Goal: Information Seeking & Learning: Learn about a topic

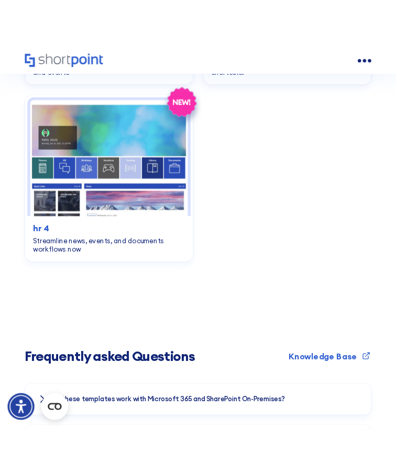
scroll to position [1793, 0]
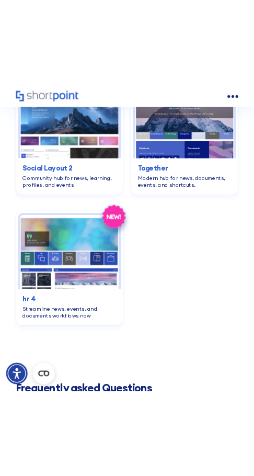
scroll to position [1511, 0]
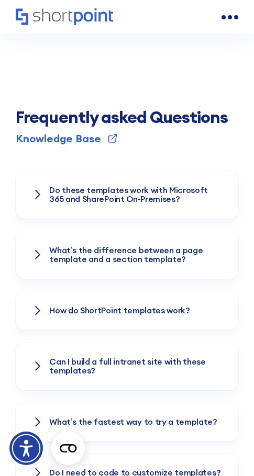
scroll to position [1895, 0]
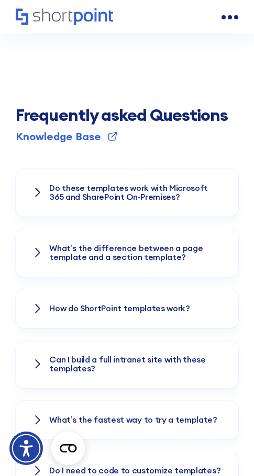
click at [35, 187] on icon at bounding box center [38, 192] width 6 height 10
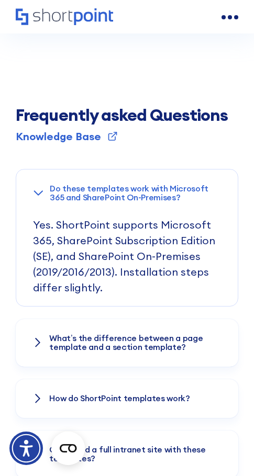
click at [35, 191] on icon at bounding box center [39, 193] width 8 height 4
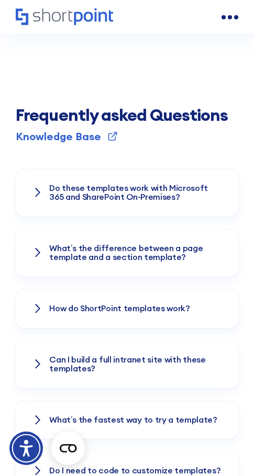
scroll to position [1895, 0]
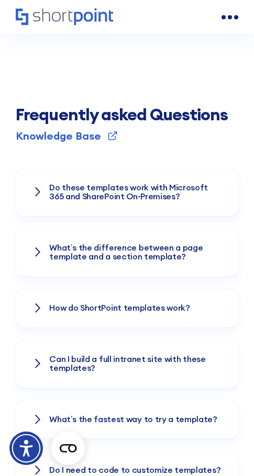
click at [37, 247] on icon at bounding box center [38, 252] width 6 height 10
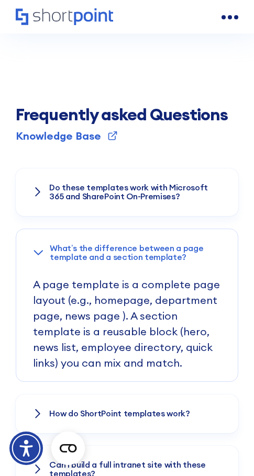
click at [37, 250] on icon at bounding box center [38, 253] width 10 height 6
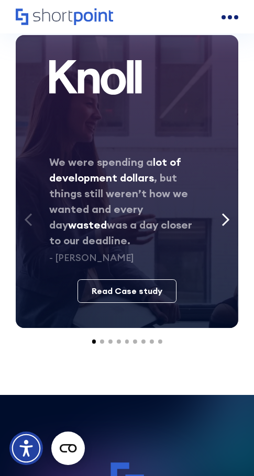
scroll to position [2920, 0]
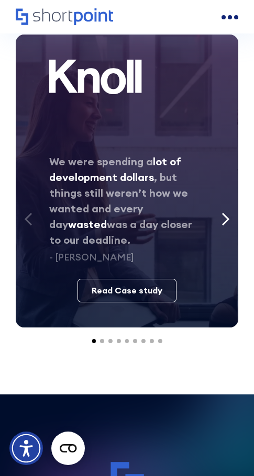
click at [226, 213] on icon "Next slide" at bounding box center [225, 220] width 8 height 14
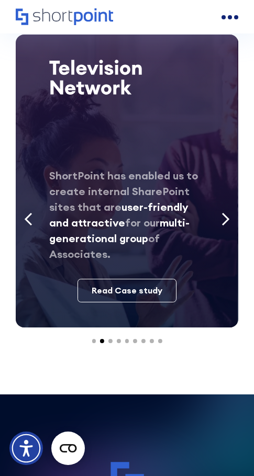
click at [226, 213] on icon "Next slide" at bounding box center [225, 220] width 8 height 14
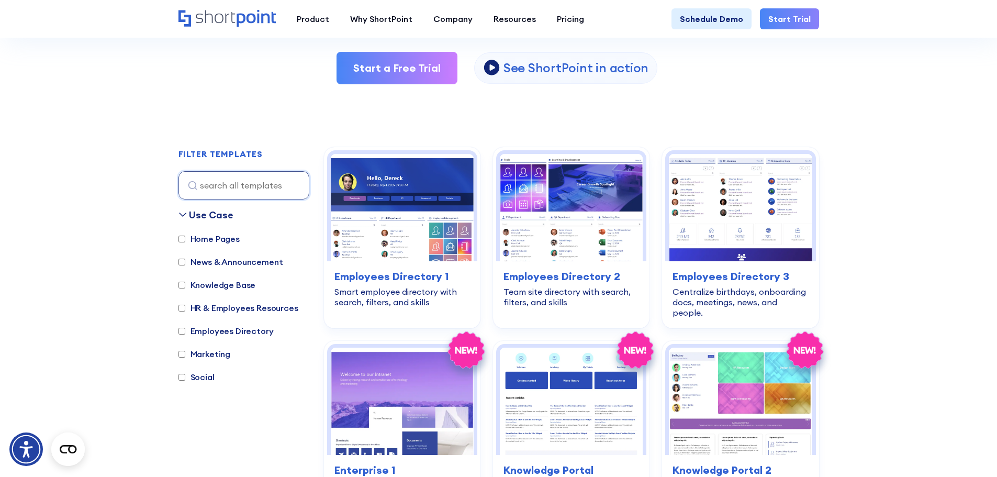
scroll to position [218, 0]
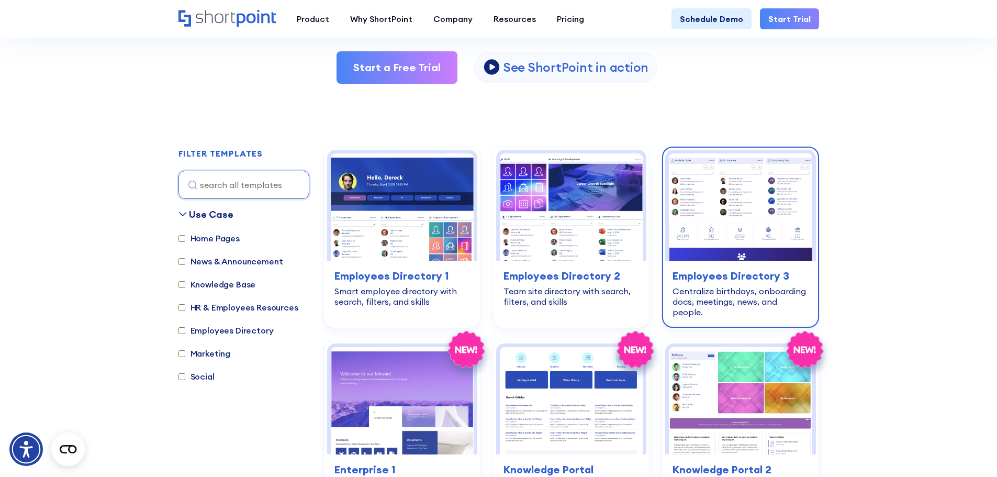
click at [704, 283] on h3 "Employees Directory 3" at bounding box center [741, 276] width 136 height 16
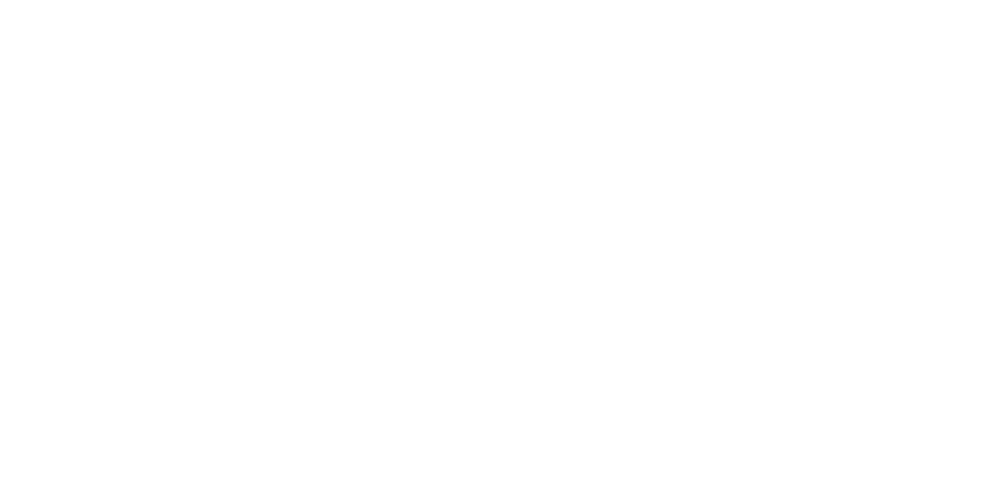
click at [323, 39] on link "Product" at bounding box center [312, 46] width 53 height 21
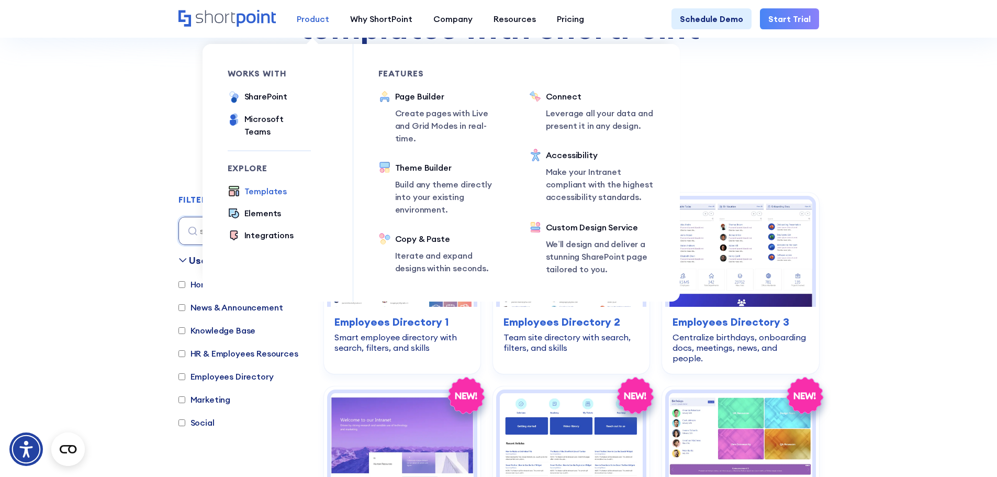
scroll to position [173, 0]
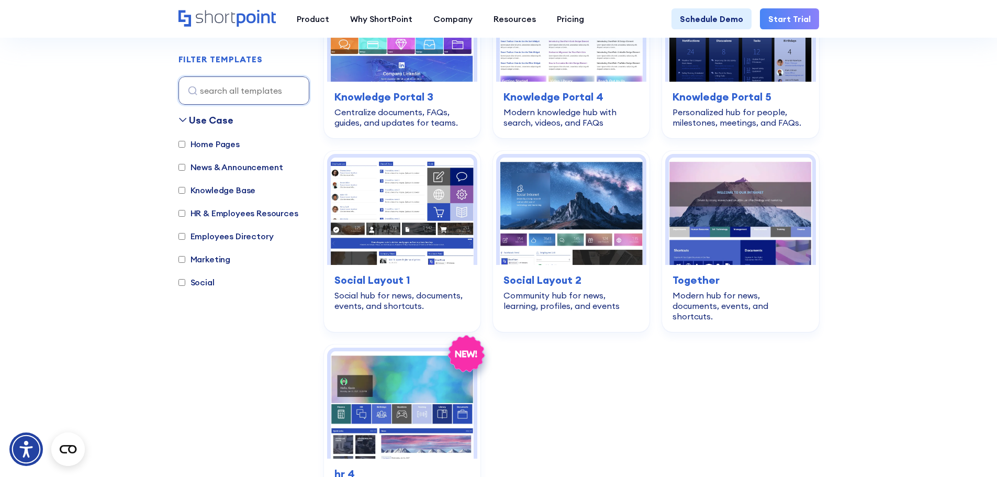
scroll to position [777, 0]
